Goal: Task Accomplishment & Management: Manage account settings

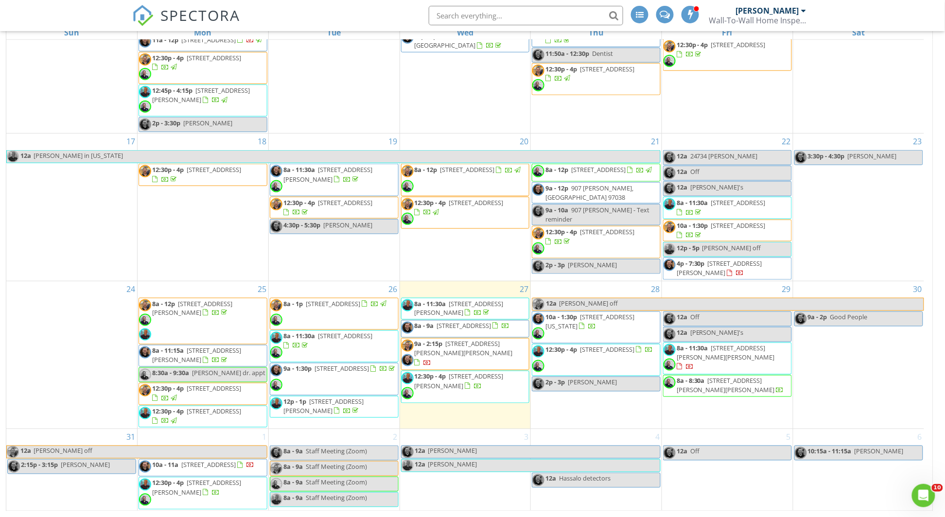
scroll to position [158, 0]
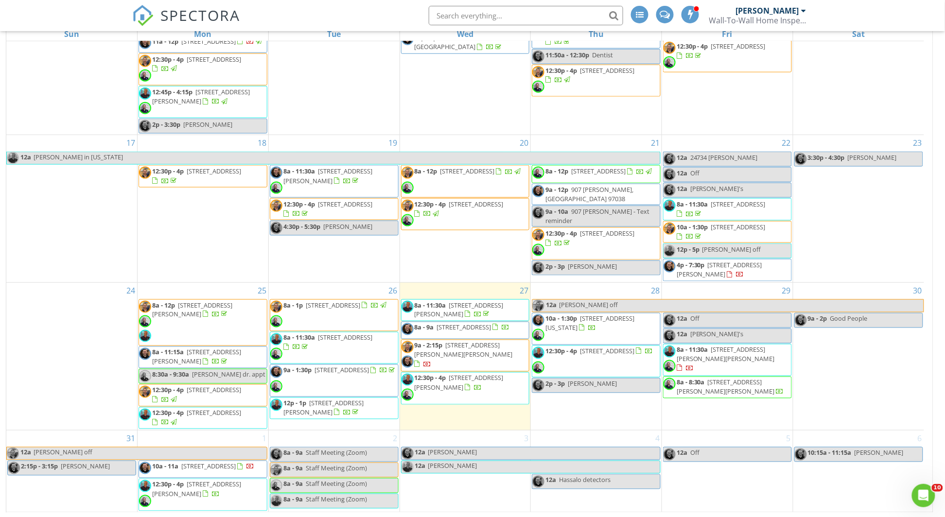
click at [377, 345] on span "8a - 11:30a 2832 NW 114th Ter , Portland 97229" at bounding box center [334, 347] width 128 height 29
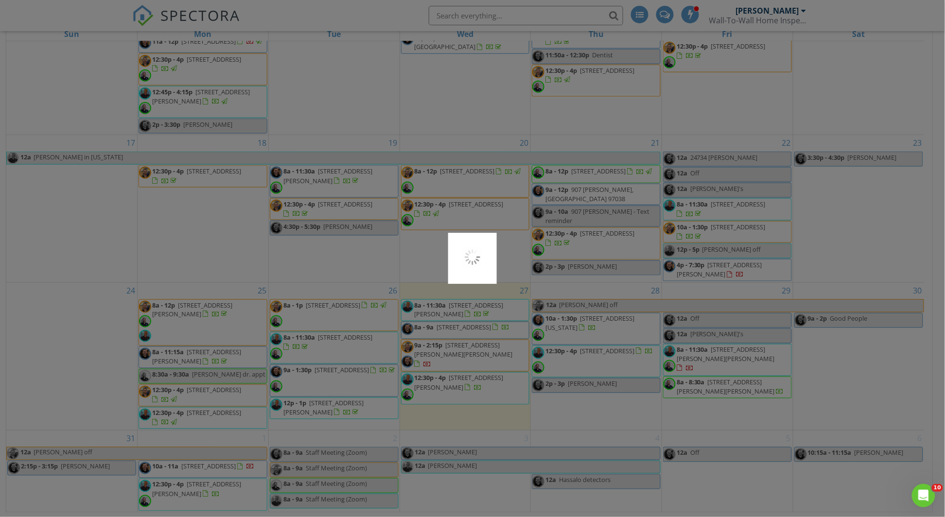
click at [371, 342] on div at bounding box center [472, 258] width 945 height 517
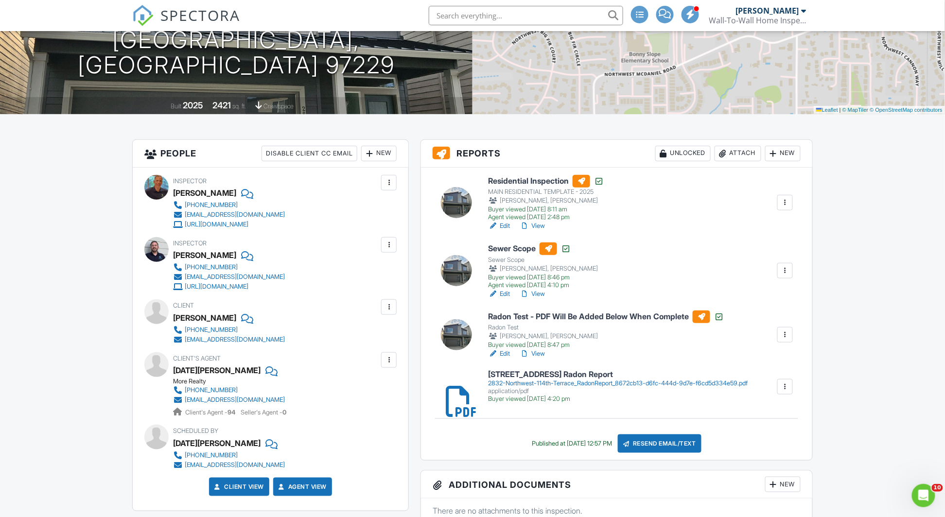
scroll to position [176, 0]
click at [537, 222] on link "View" at bounding box center [532, 226] width 25 height 10
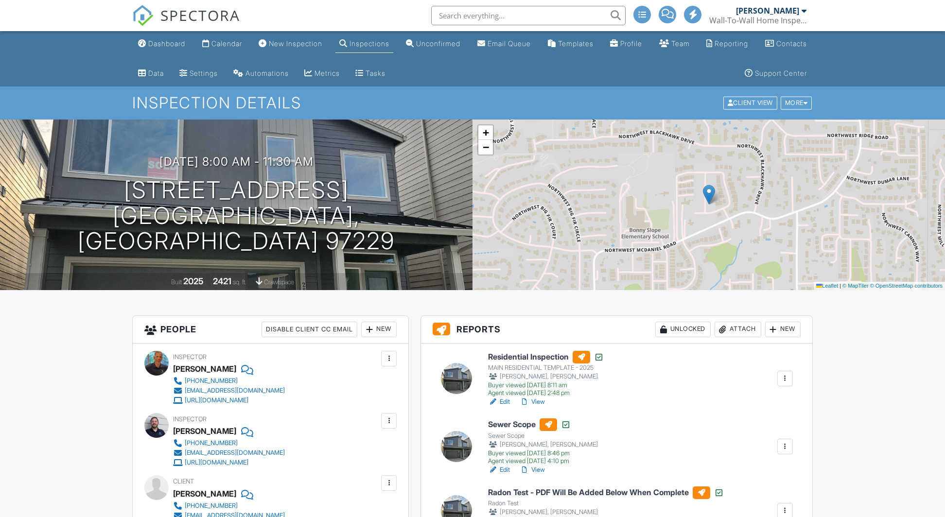
scroll to position [69, 0]
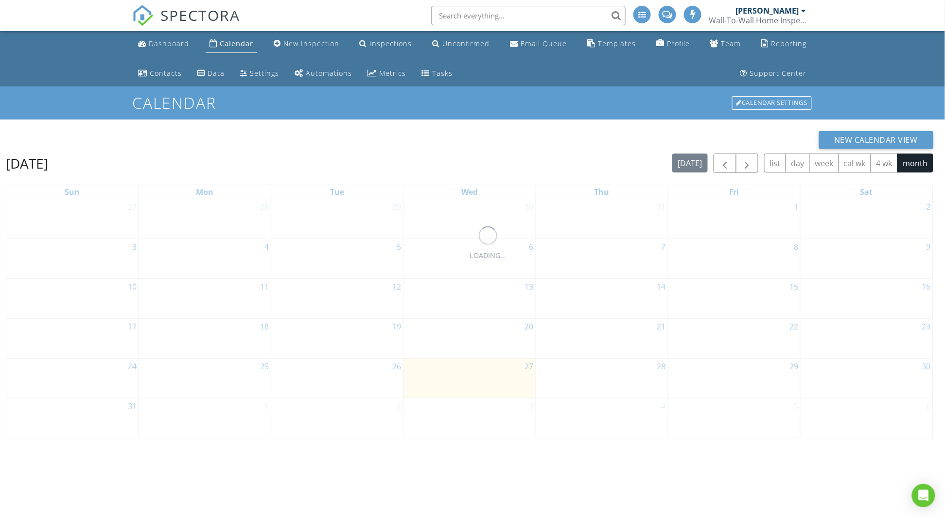
click at [229, 46] on div "Calendar" at bounding box center [237, 43] width 34 height 9
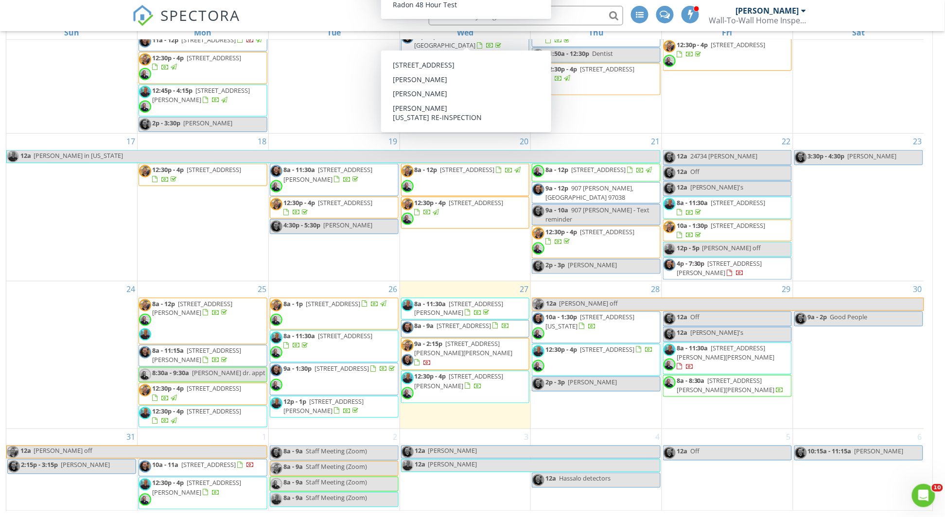
scroll to position [158, 0]
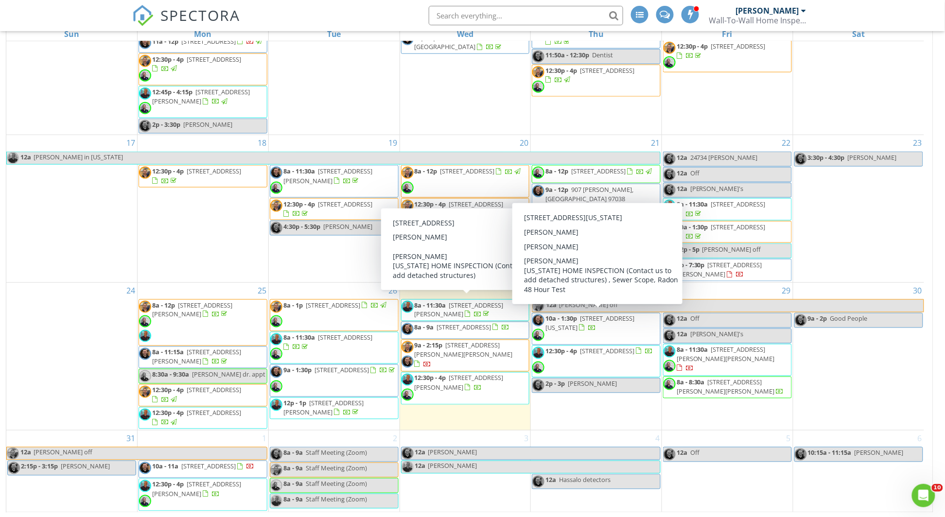
click at [589, 334] on span "10a - 1:30p [STREET_ADDRESS][US_STATE]" at bounding box center [596, 328] width 128 height 29
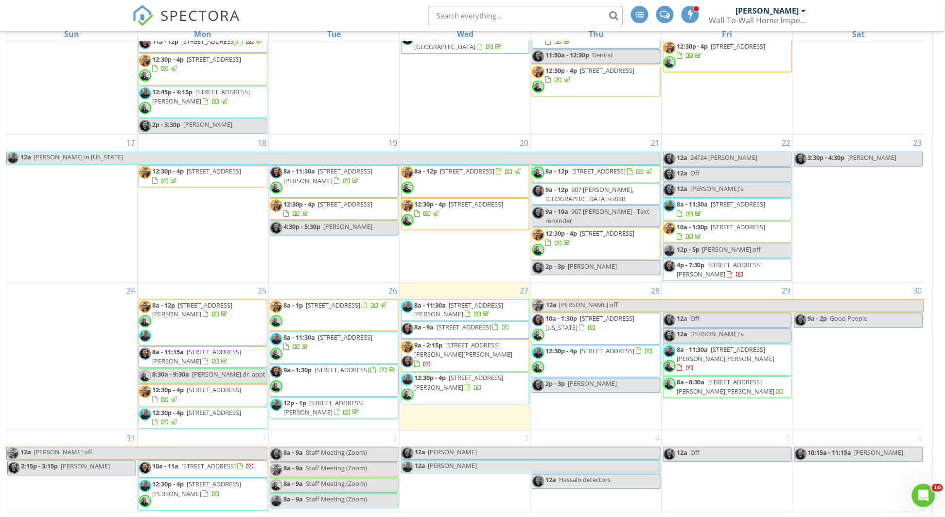
drag, startPoint x: 687, startPoint y: 177, endPoint x: 665, endPoint y: 29, distance: 149.9
click at [694, 7] on div at bounding box center [697, 9] width 6 height 6
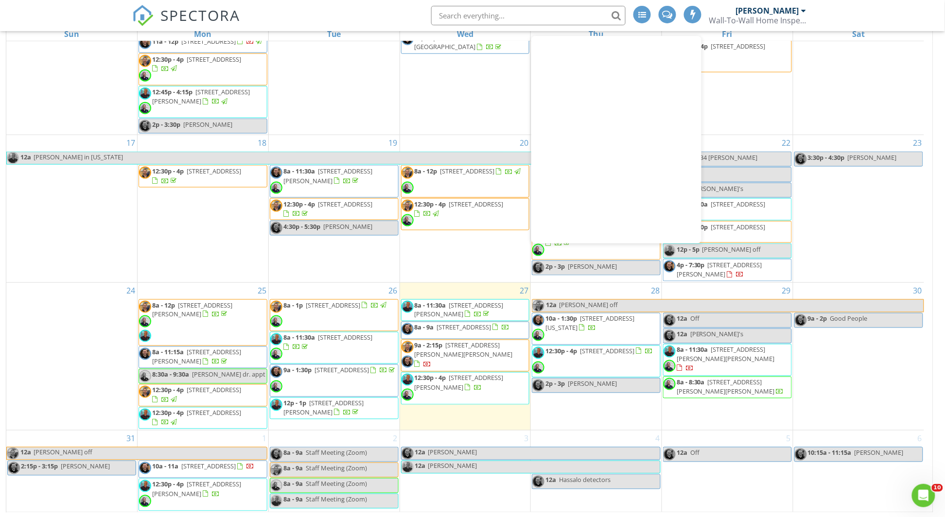
click at [491, 326] on span "5803 SW 186th Terrace, Aloha 97007" at bounding box center [464, 327] width 54 height 9
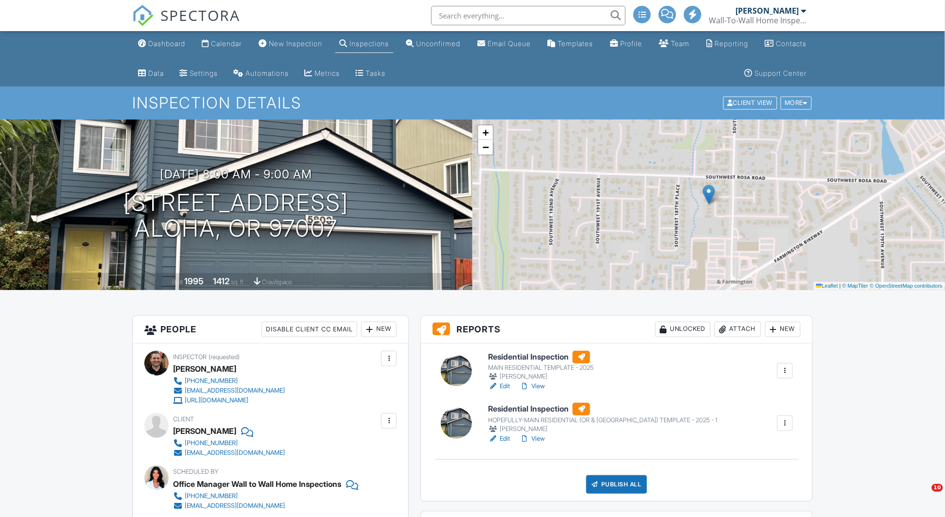
click at [543, 384] on link "View" at bounding box center [532, 387] width 25 height 10
